Goal: Task Accomplishment & Management: Manage account settings

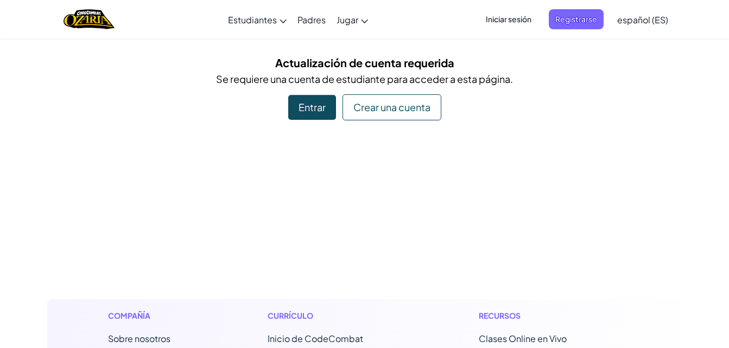
click at [319, 114] on div "Entrar" at bounding box center [312, 107] width 48 height 25
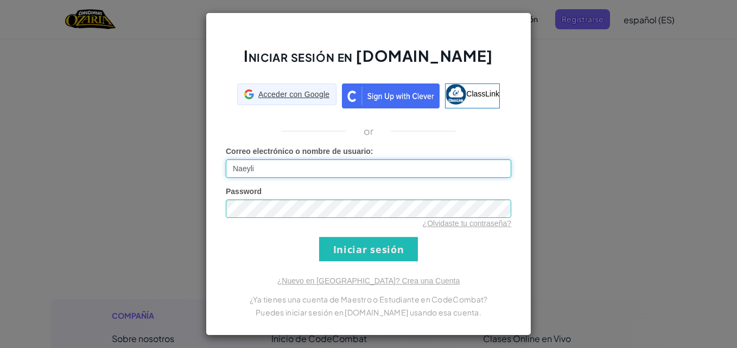
type input "Naeyli"
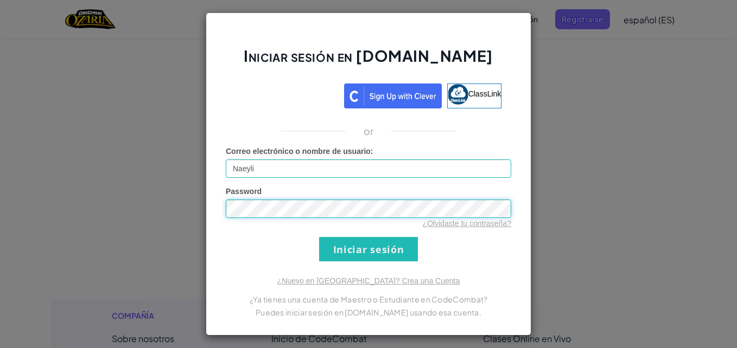
click at [319, 237] on input "Iniciar sesión" at bounding box center [368, 249] width 99 height 24
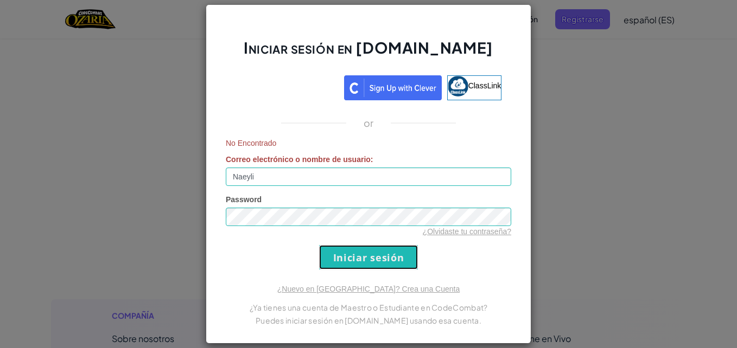
click at [368, 262] on input "Iniciar sesión" at bounding box center [368, 257] width 99 height 24
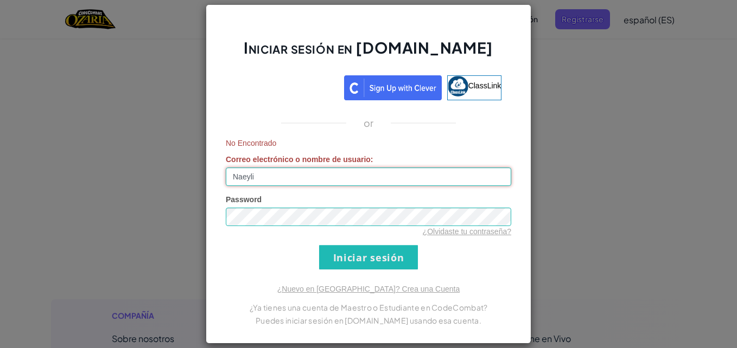
drag, startPoint x: 327, startPoint y: 180, endPoint x: 181, endPoint y: 170, distance: 145.8
click at [181, 170] on div "Iniciar sesión en [DOMAIN_NAME] ClassLink or No Encontrado Correo electrónico o…" at bounding box center [368, 174] width 737 height 348
type input "M"
type input "[EMAIL_ADDRESS][DOMAIN_NAME]"
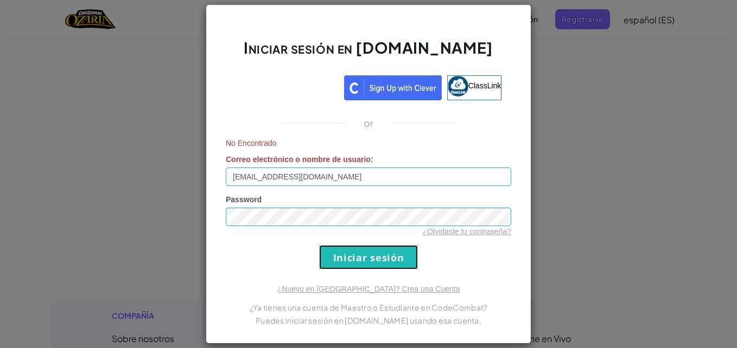
click at [341, 254] on input "Iniciar sesión" at bounding box center [368, 257] width 99 height 24
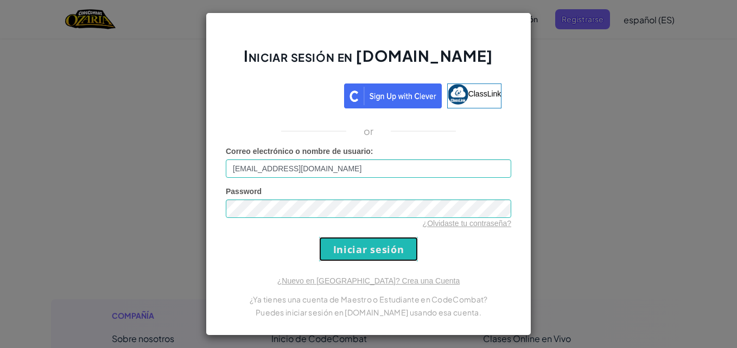
click at [341, 254] on input "Iniciar sesión" at bounding box center [368, 249] width 99 height 24
